Goal: Information Seeking & Learning: Learn about a topic

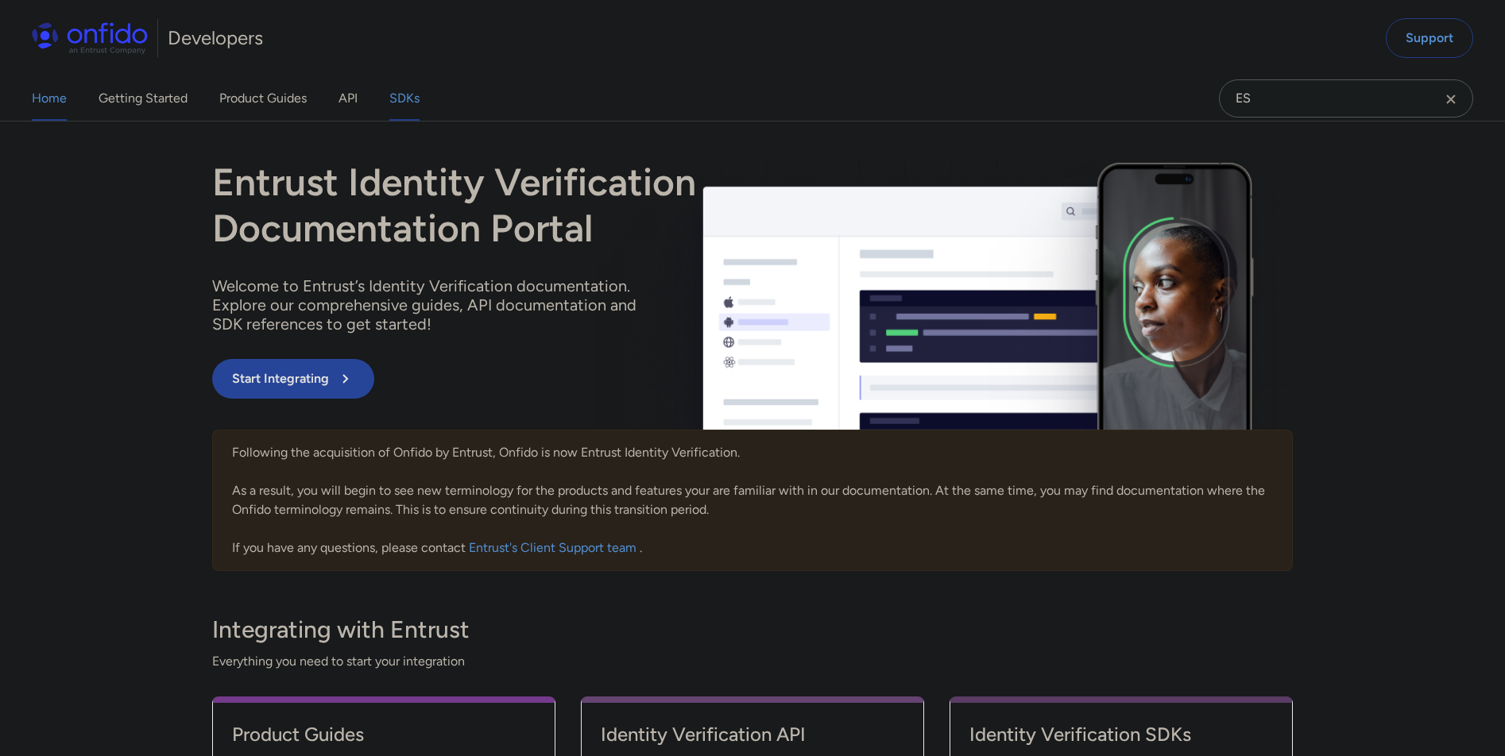
click at [407, 94] on link "SDKs" at bounding box center [404, 98] width 30 height 44
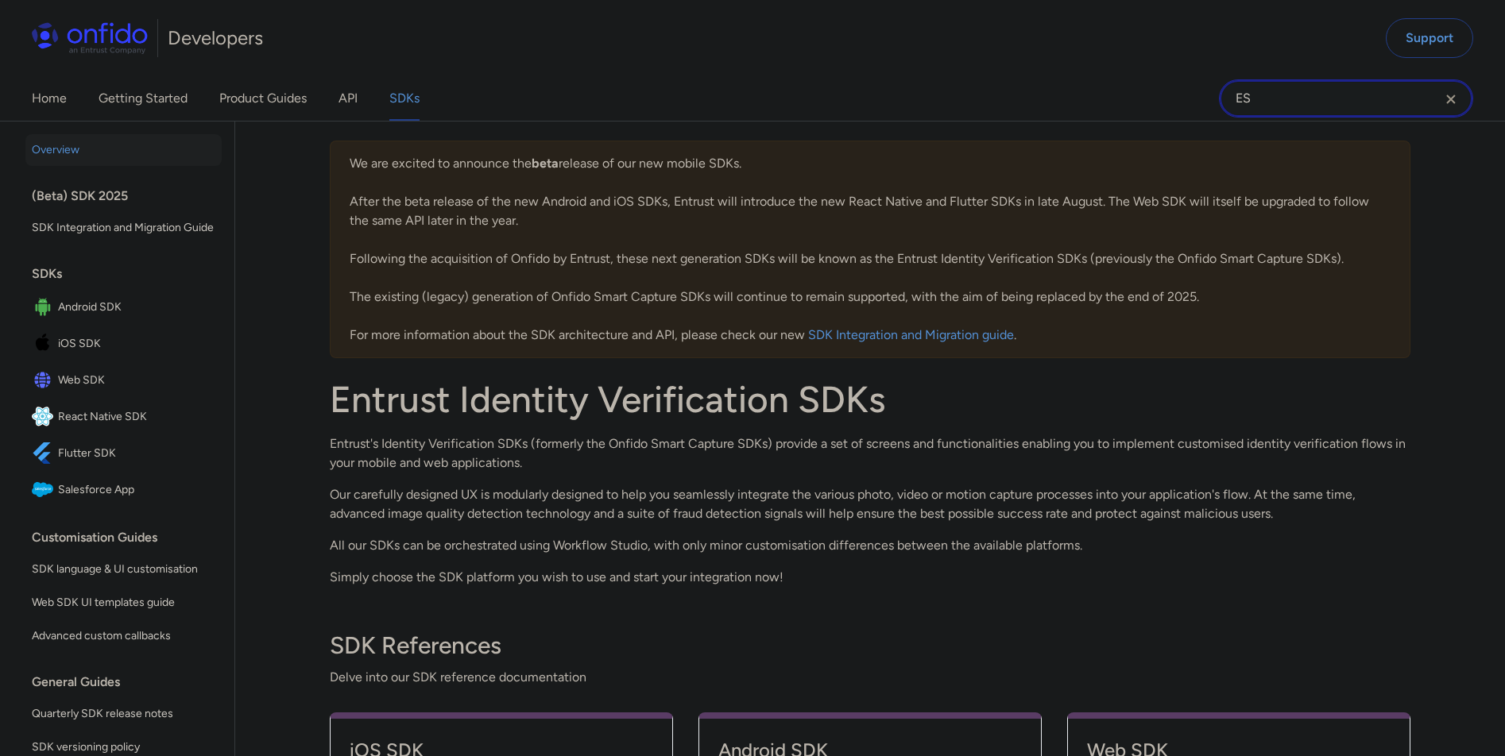
click at [1305, 108] on input "ES" at bounding box center [1346, 98] width 254 height 38
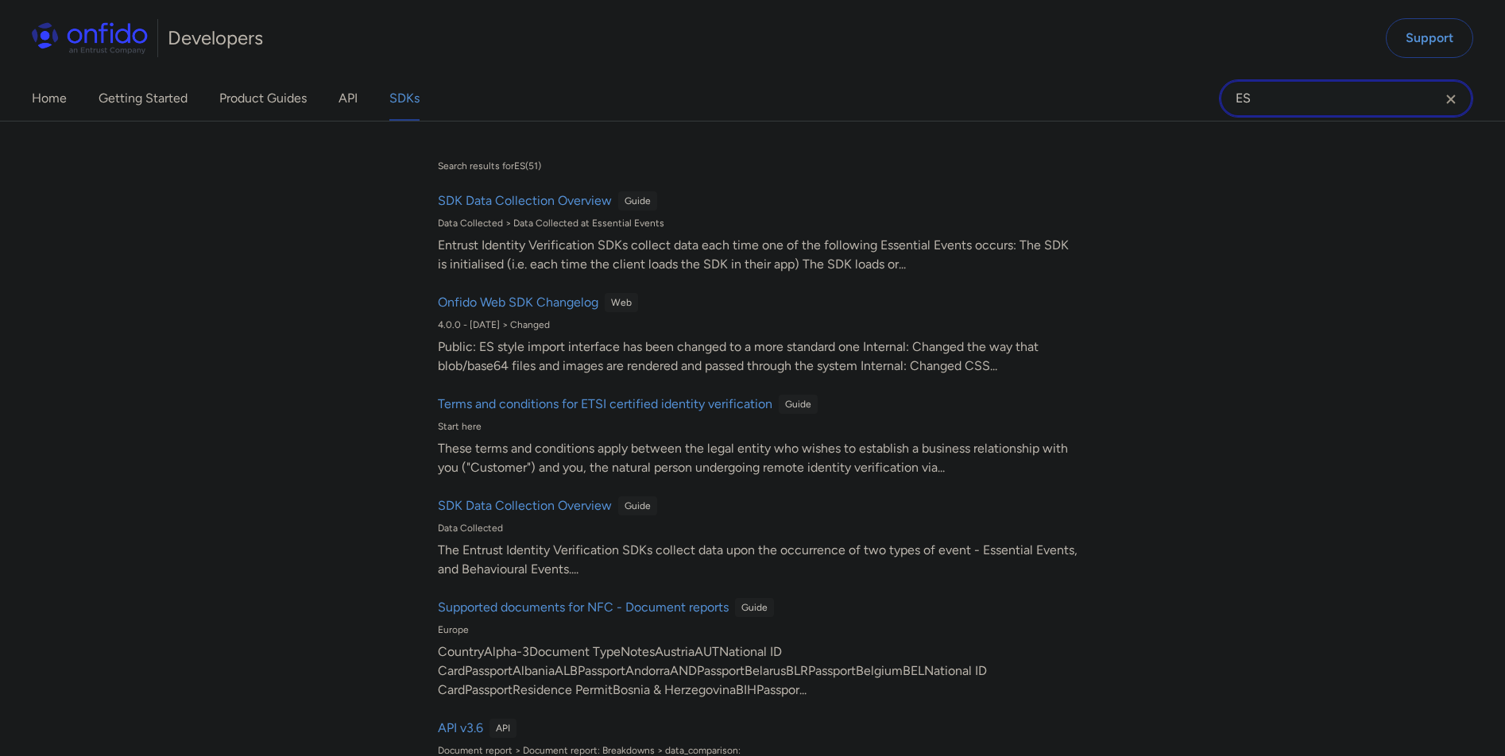
drag, startPoint x: 1296, startPoint y: 101, endPoint x: 1164, endPoint y: 95, distance: 132.0
click at [1164, 95] on div "Home Getting Started Product Guides API SDKs ES ES Search results for ES ( 51 )…" at bounding box center [752, 98] width 1505 height 44
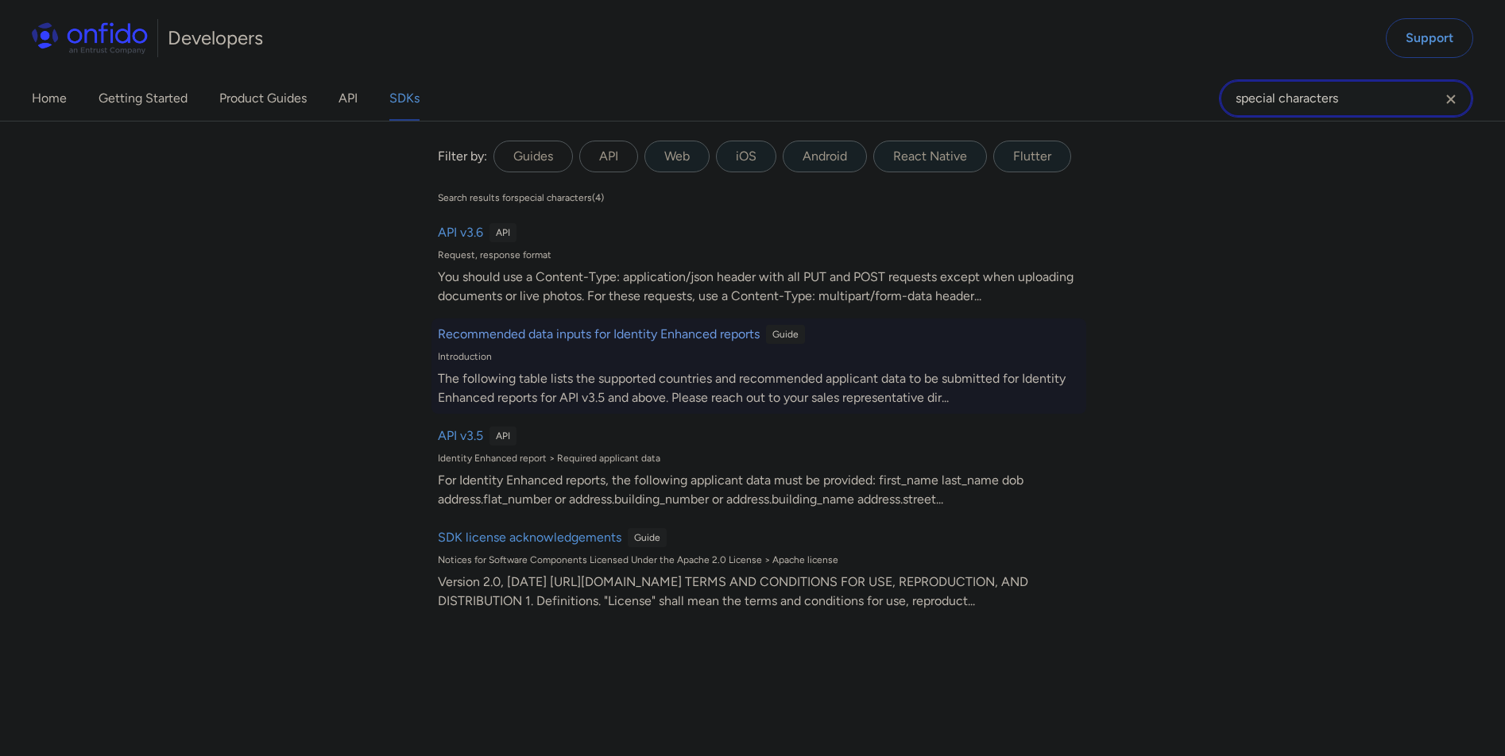
type input "special characters"
click at [681, 330] on h6 "Recommended data inputs for Identity Enhanced reports" at bounding box center [599, 334] width 322 height 19
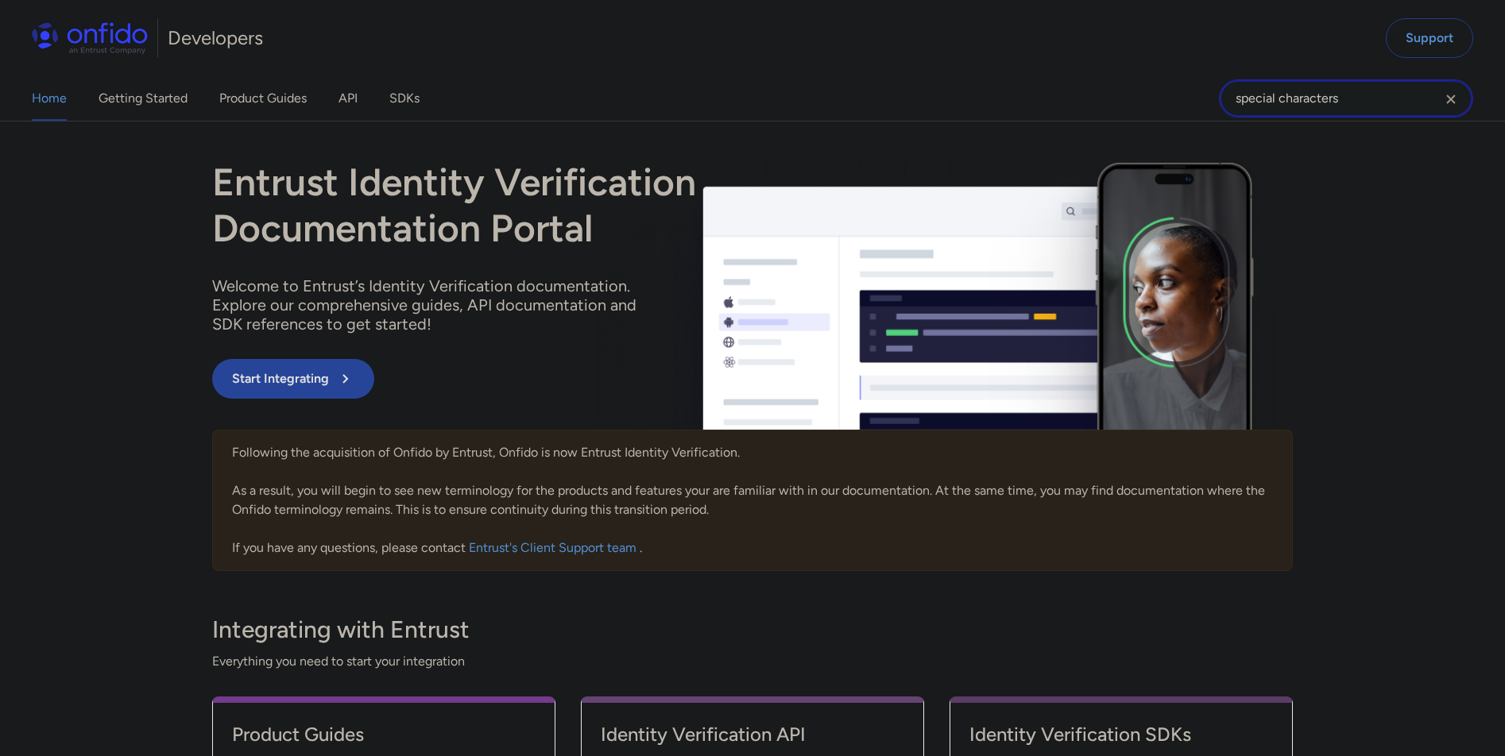
click at [1412, 87] on input "special characters" at bounding box center [1346, 98] width 254 height 38
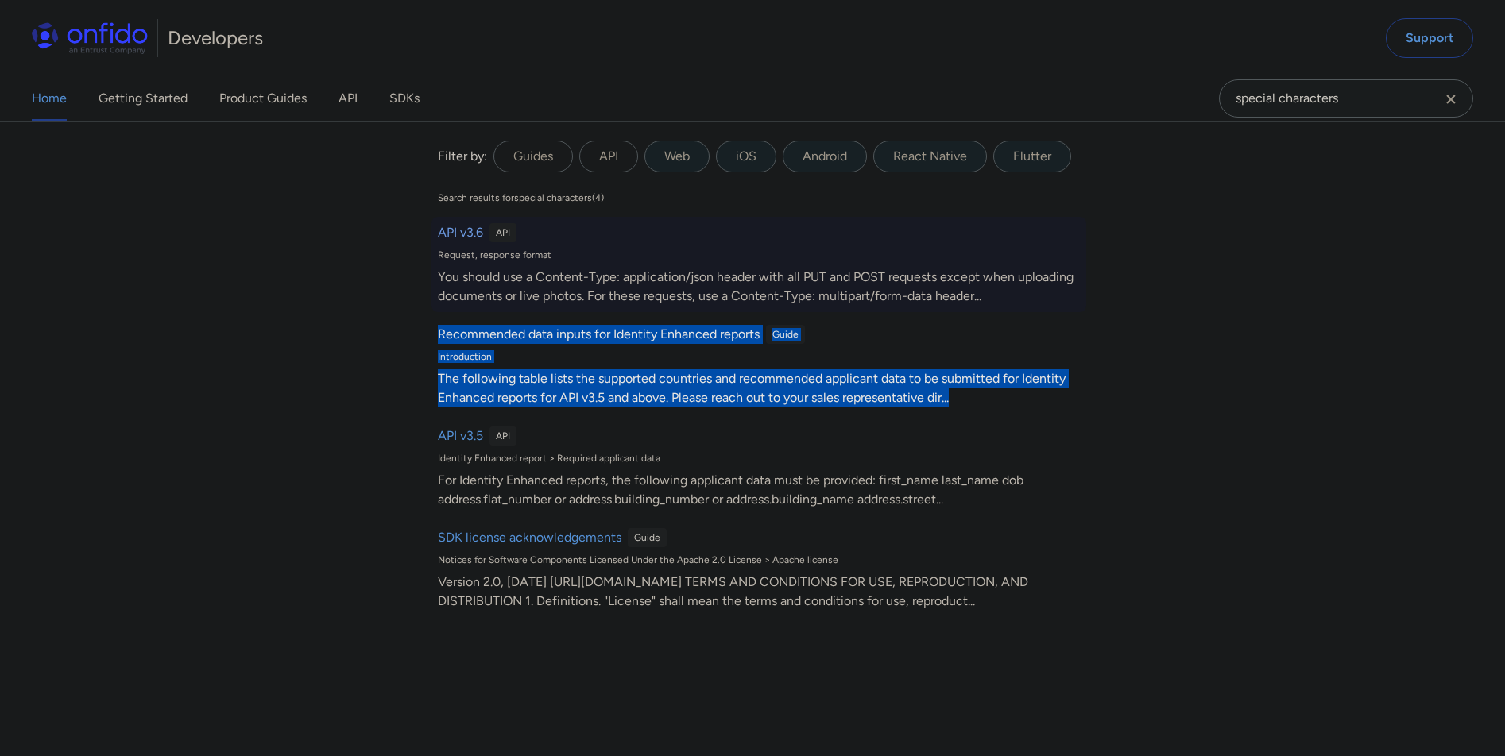
click at [443, 233] on h6 "API v3.6" at bounding box center [460, 232] width 45 height 19
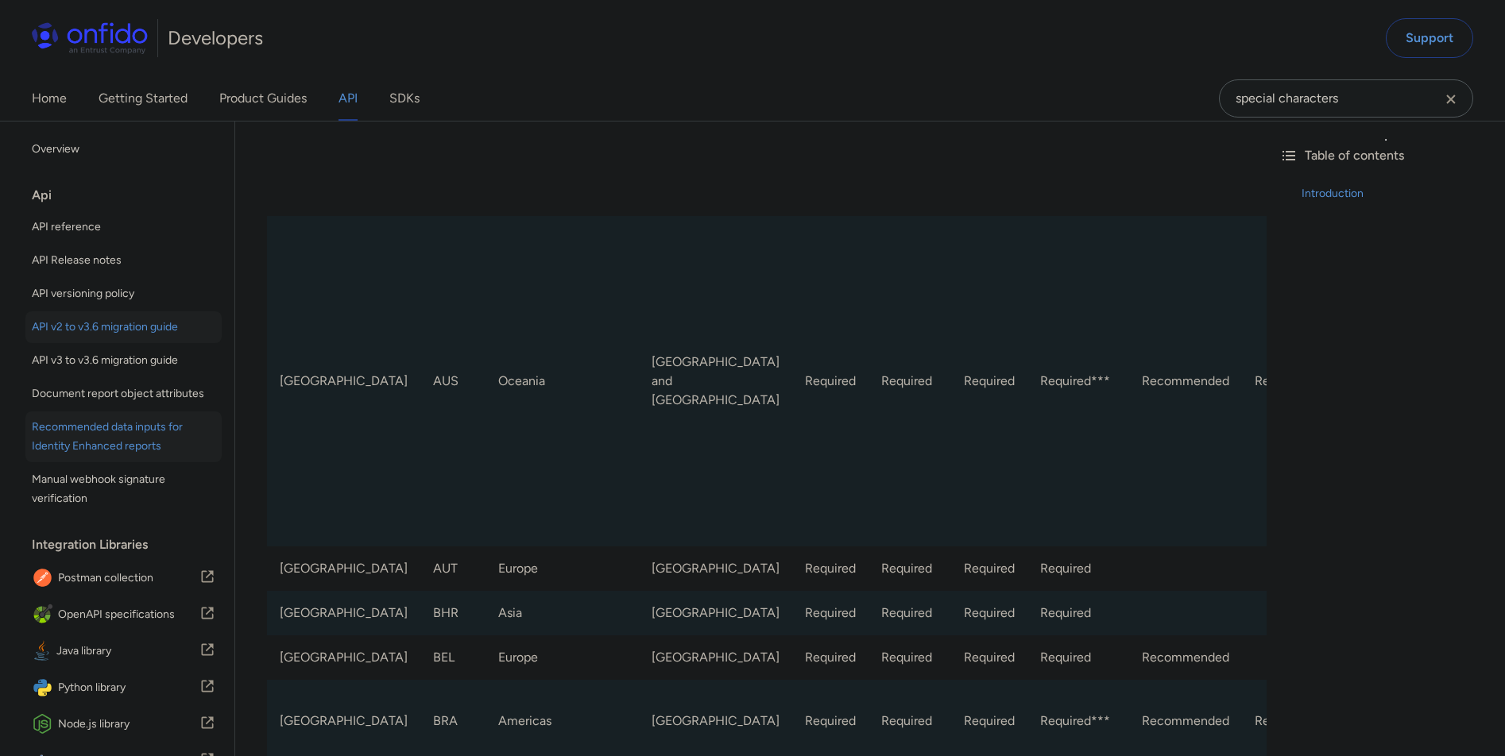
scroll to position [3, 0]
click at [290, 93] on link "Product Guides" at bounding box center [262, 98] width 87 height 44
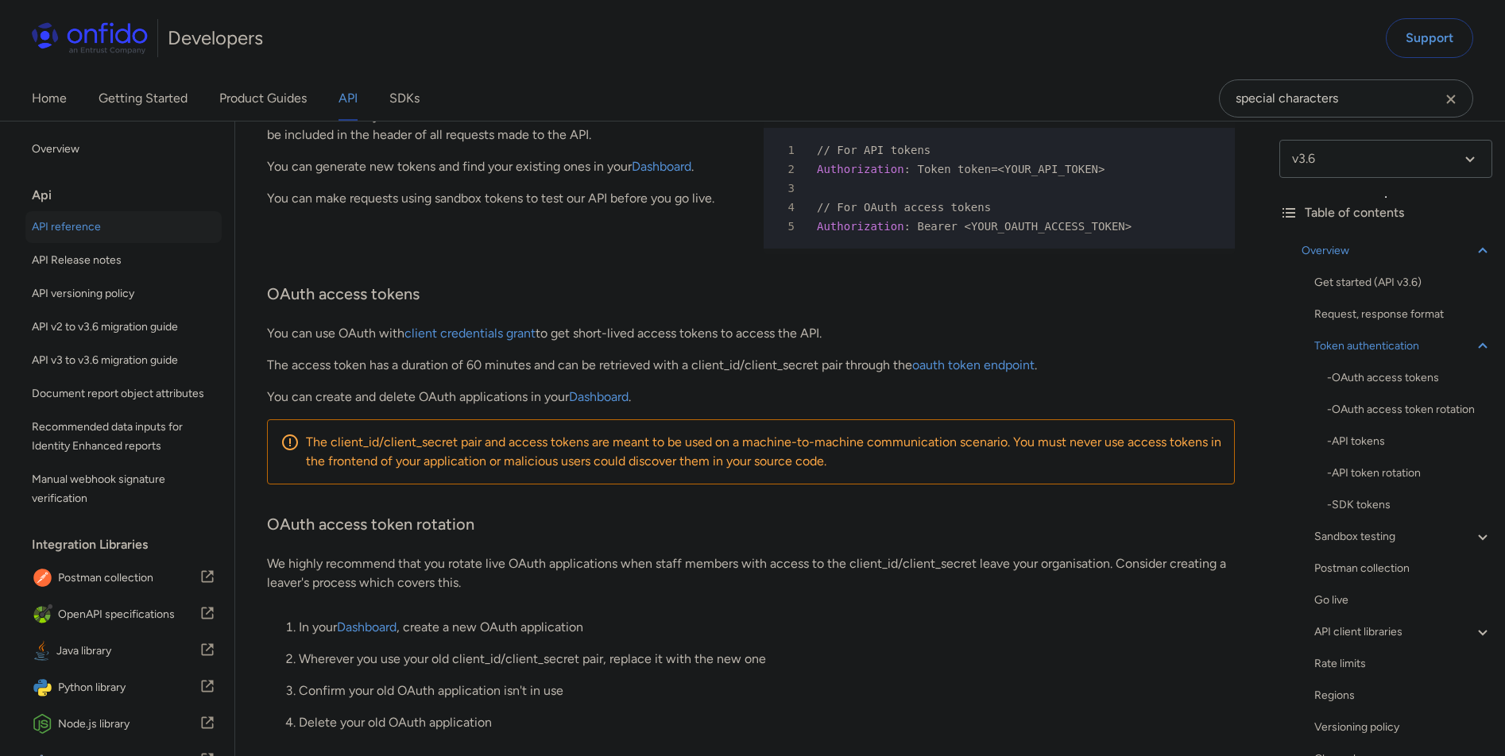
scroll to position [887, 0]
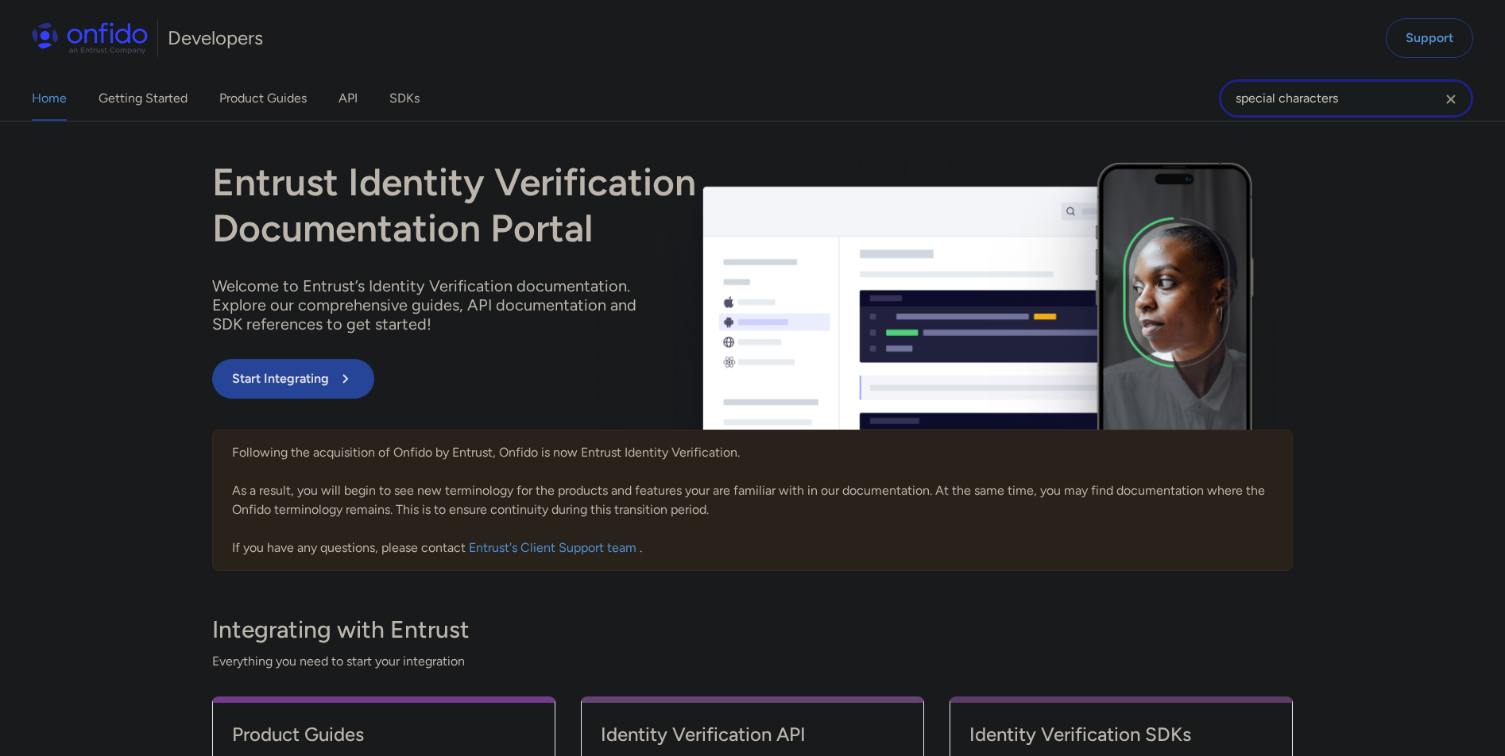
click at [1328, 99] on input "special characters" at bounding box center [1346, 98] width 254 height 38
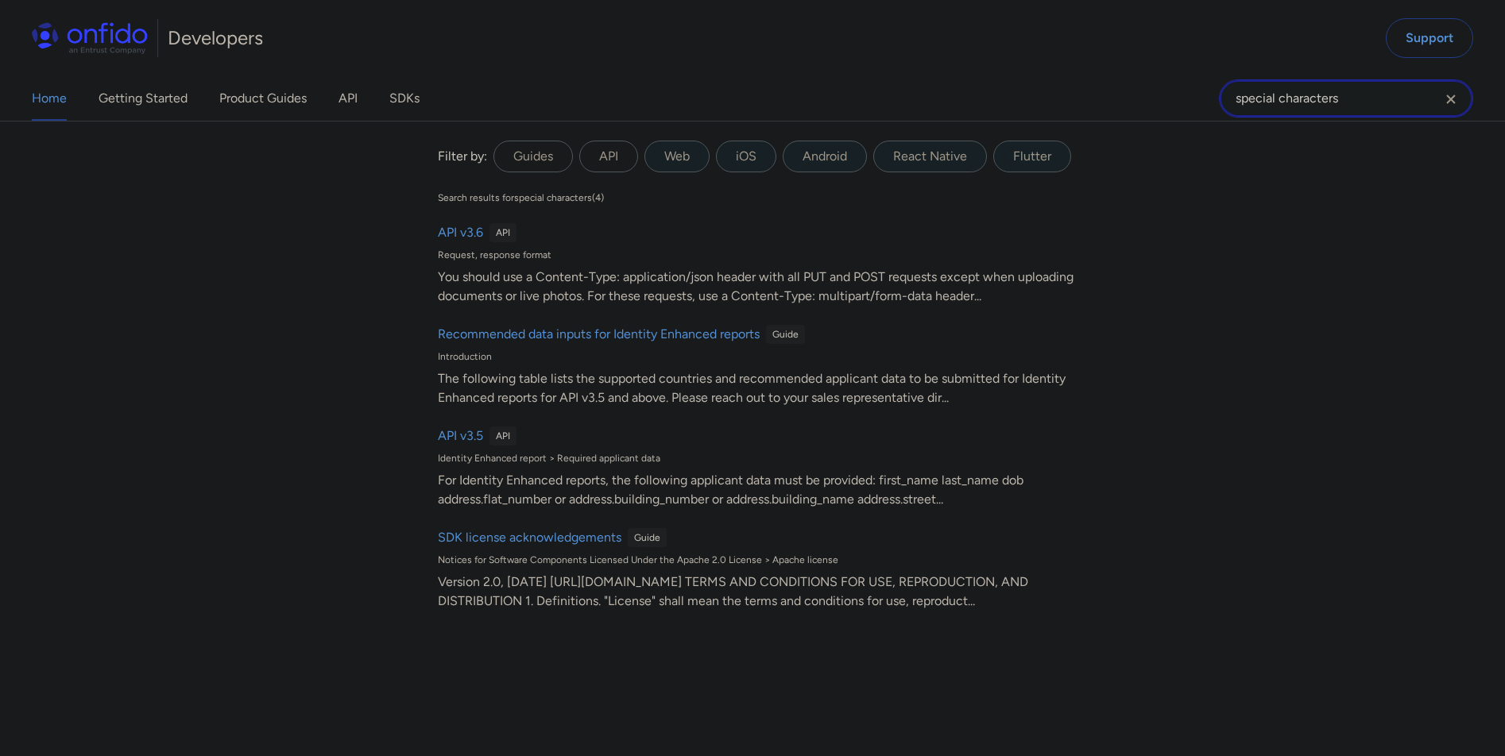
drag, startPoint x: 1388, startPoint y: 102, endPoint x: 1043, endPoint y: 99, distance: 344.8
click at [1050, 100] on div "Home Getting Started Product Guides API SDKs special characters special charact…" at bounding box center [752, 98] width 1505 height 44
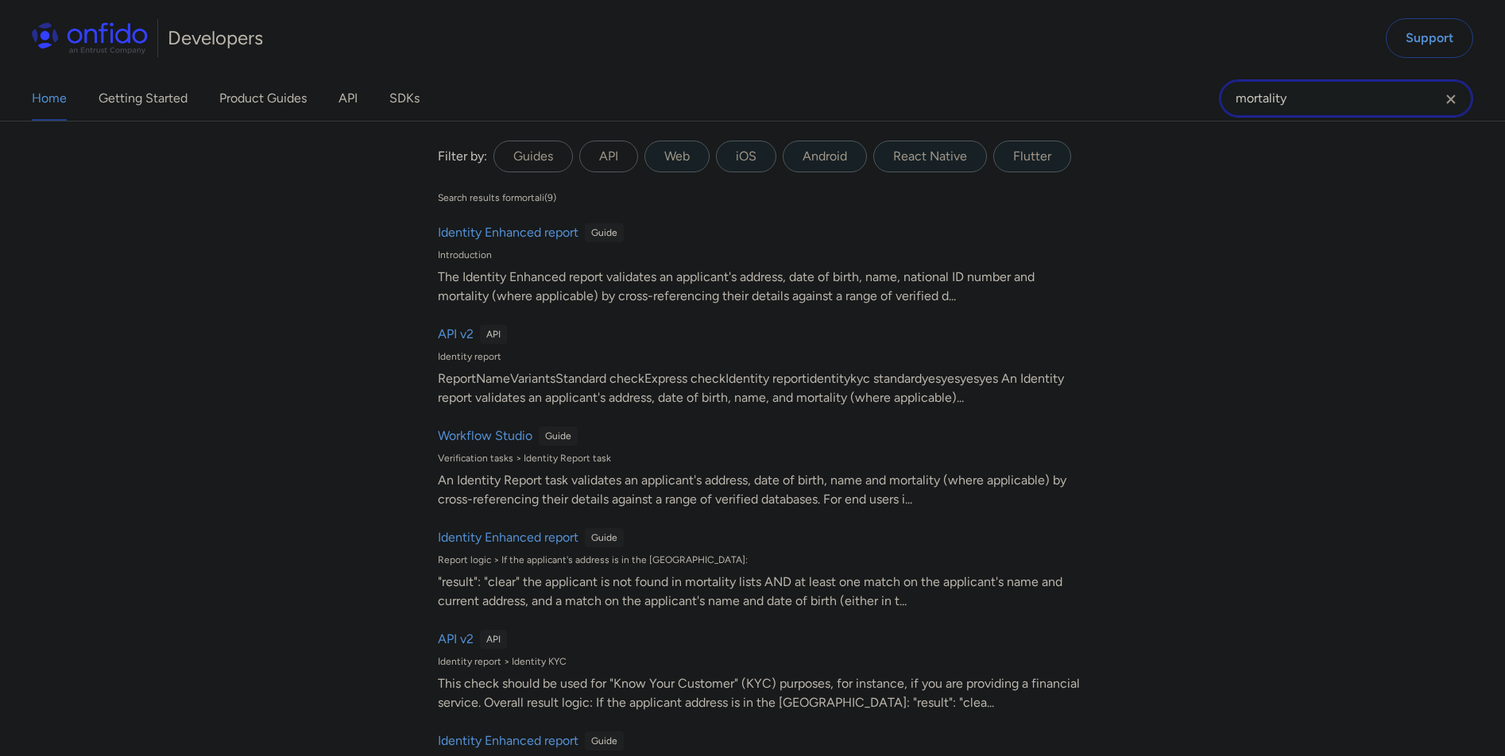
type input "mortality"
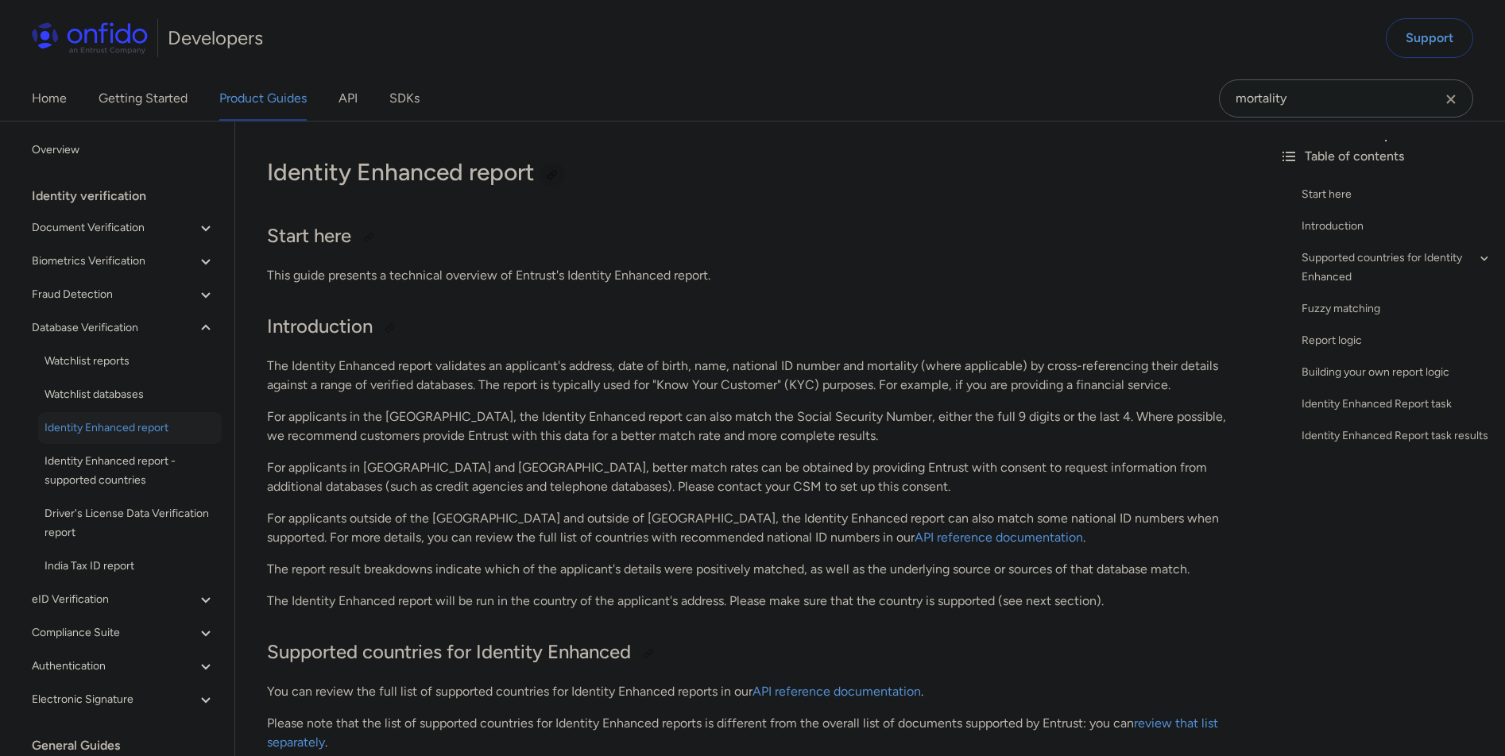
click at [556, 172] on div at bounding box center [552, 174] width 13 height 13
click at [551, 174] on div at bounding box center [552, 174] width 13 height 13
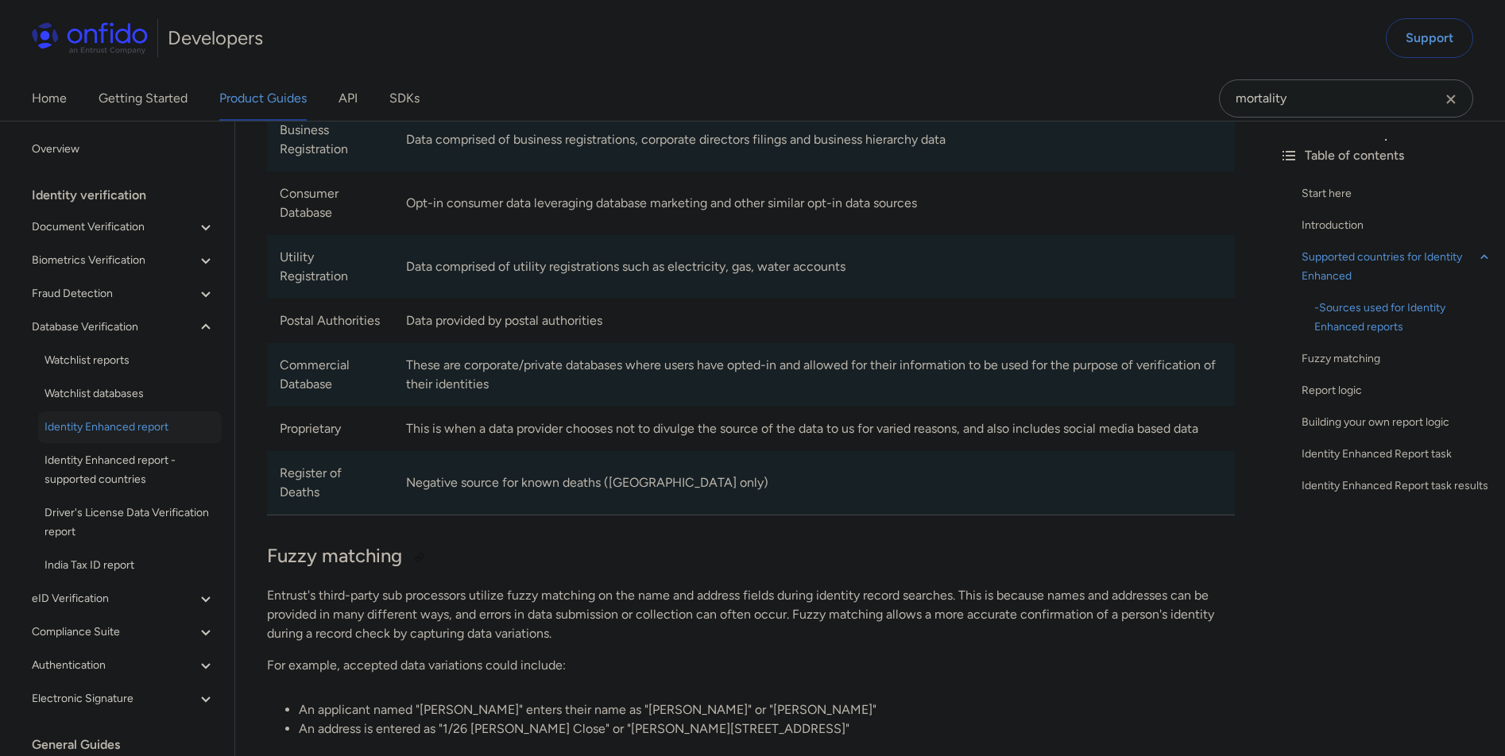
scroll to position [1034, 0]
drag, startPoint x: 329, startPoint y: 496, endPoint x: 277, endPoint y: 477, distance: 55.0
click at [277, 477] on td "Register of Deaths" at bounding box center [330, 482] width 126 height 64
copy td "Register of Deaths"
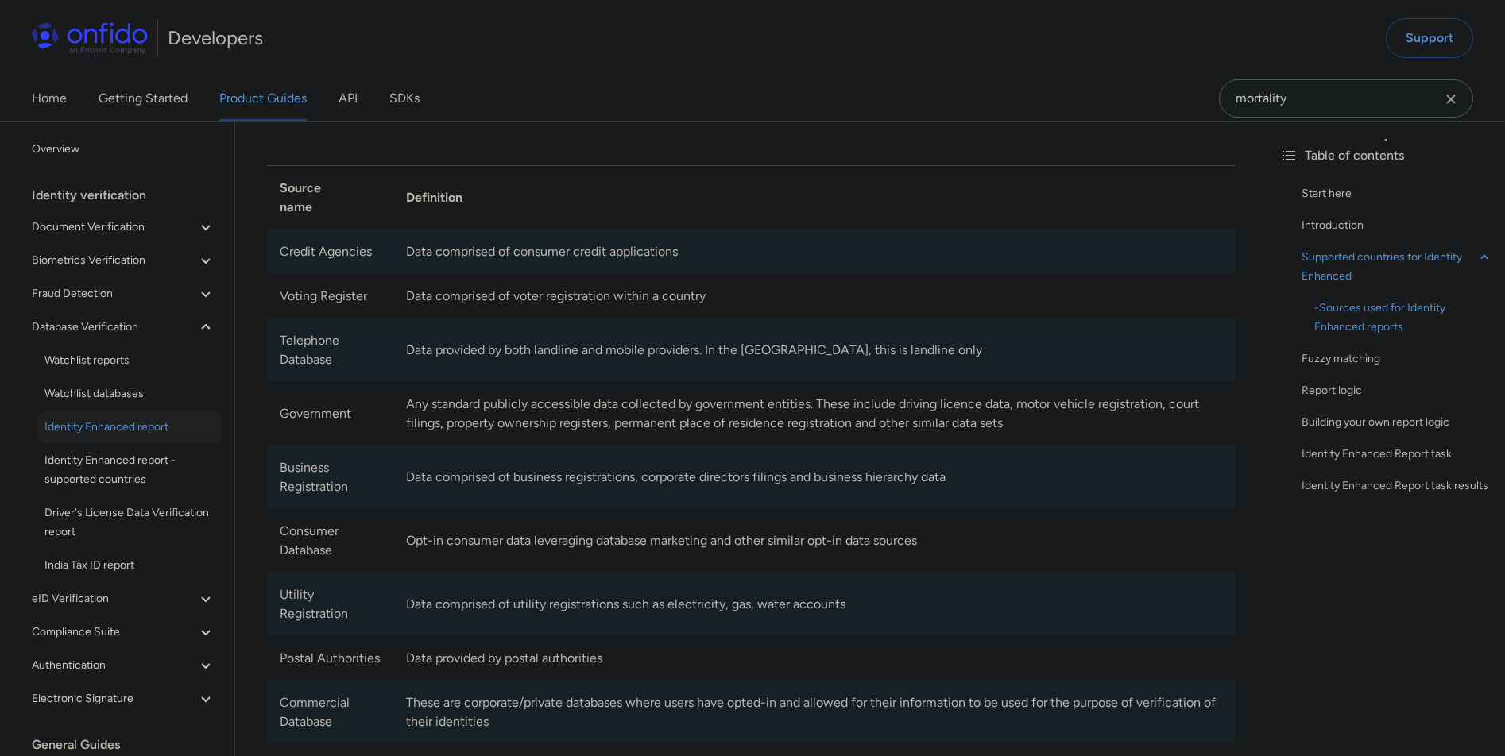
scroll to position [470, 0]
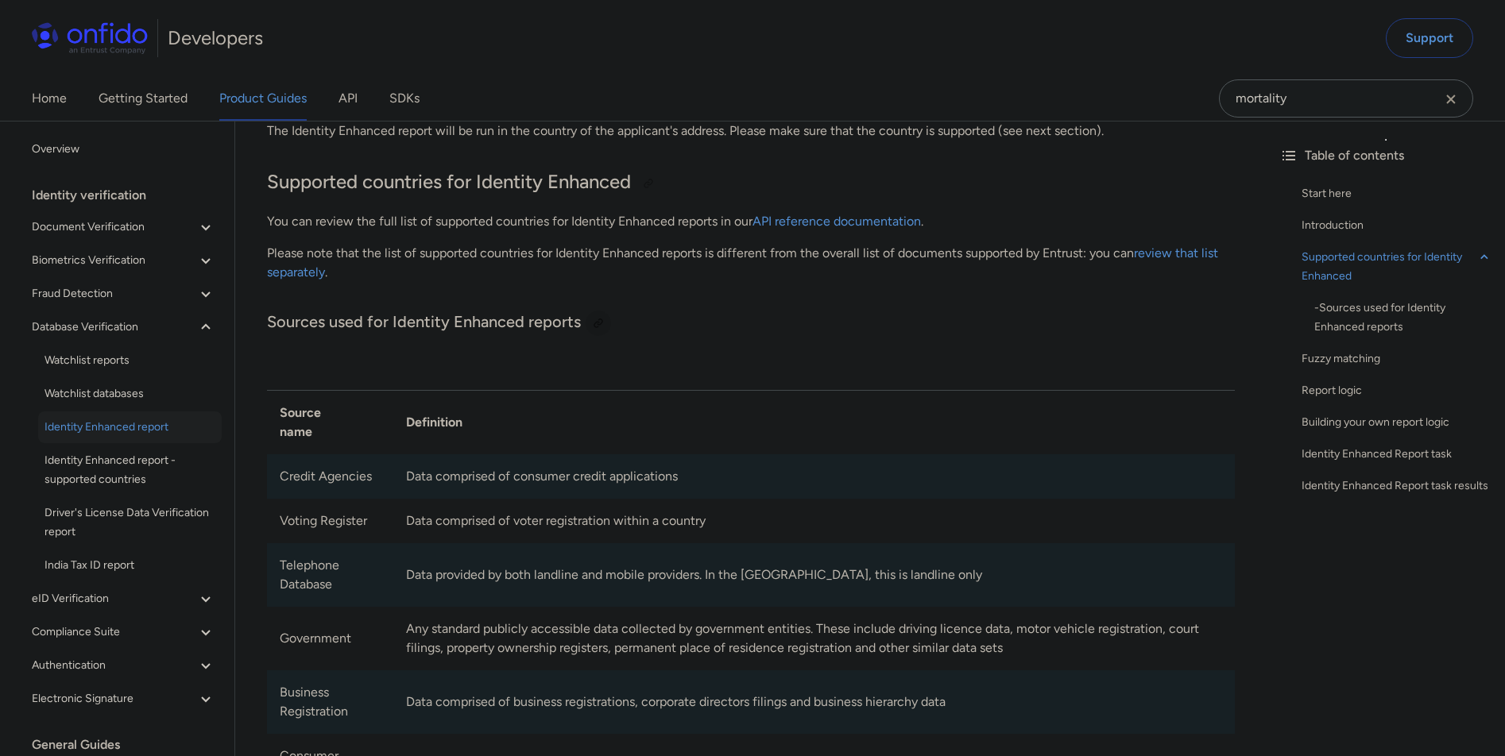
click at [594, 323] on div at bounding box center [598, 323] width 13 height 13
